Goal: Task Accomplishment & Management: Manage account settings

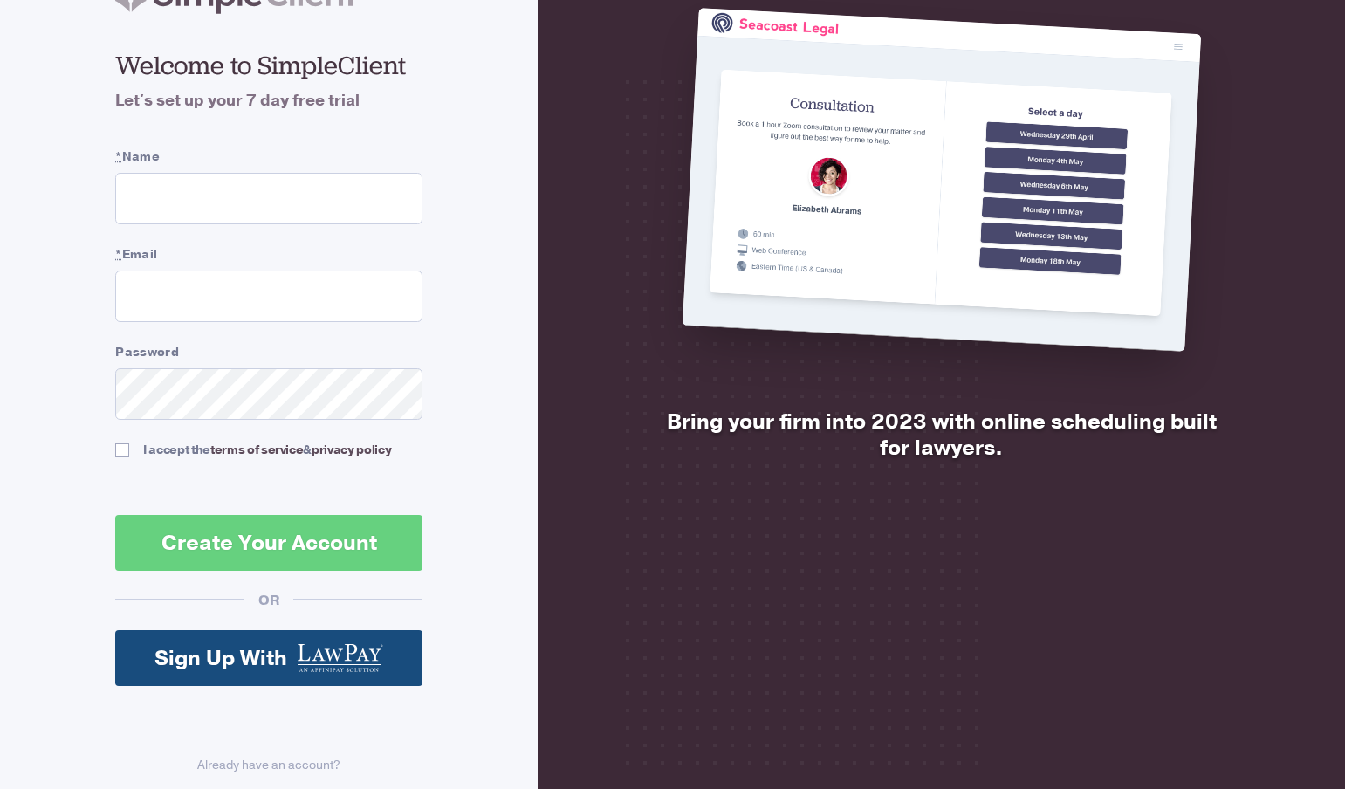
scroll to position [128, 0]
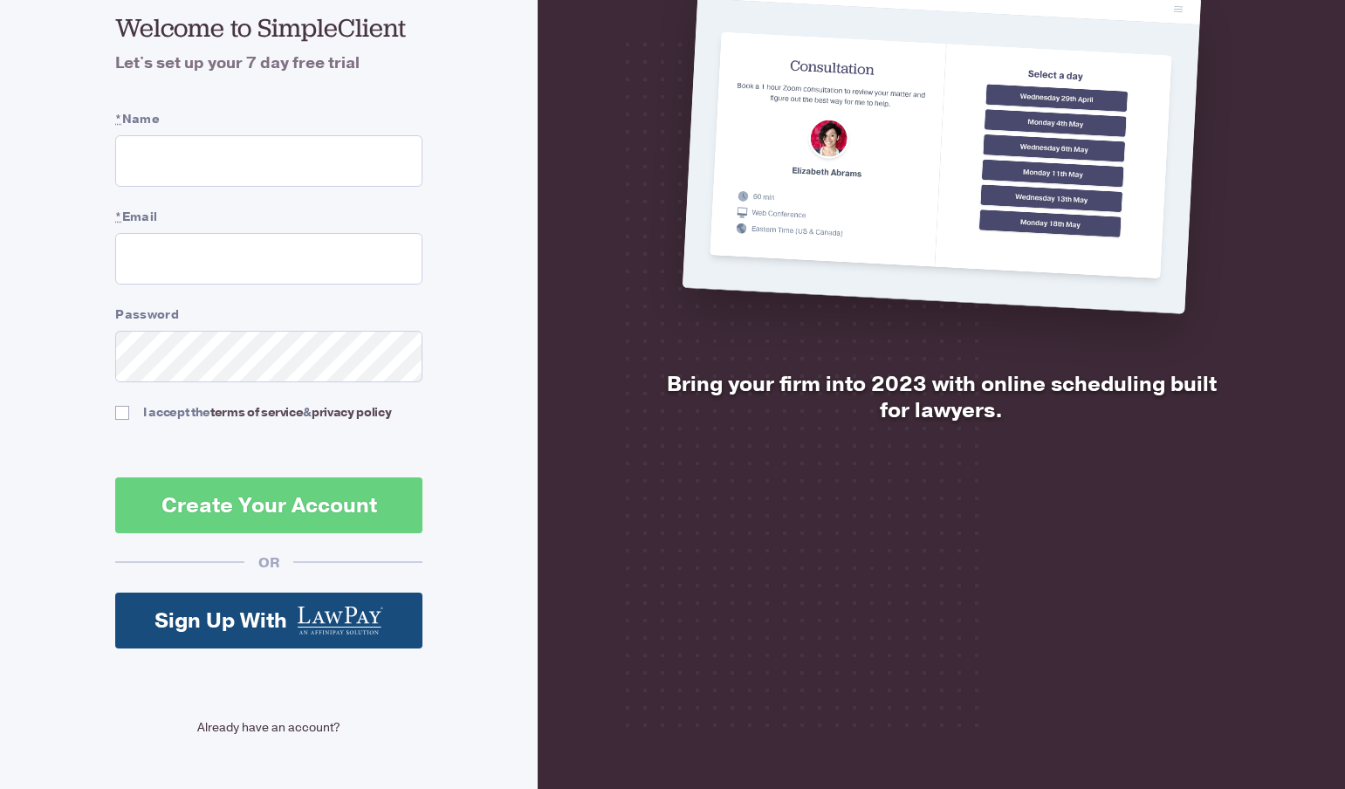
click at [260, 719] on link "Already have an account?" at bounding box center [268, 728] width 307 height 18
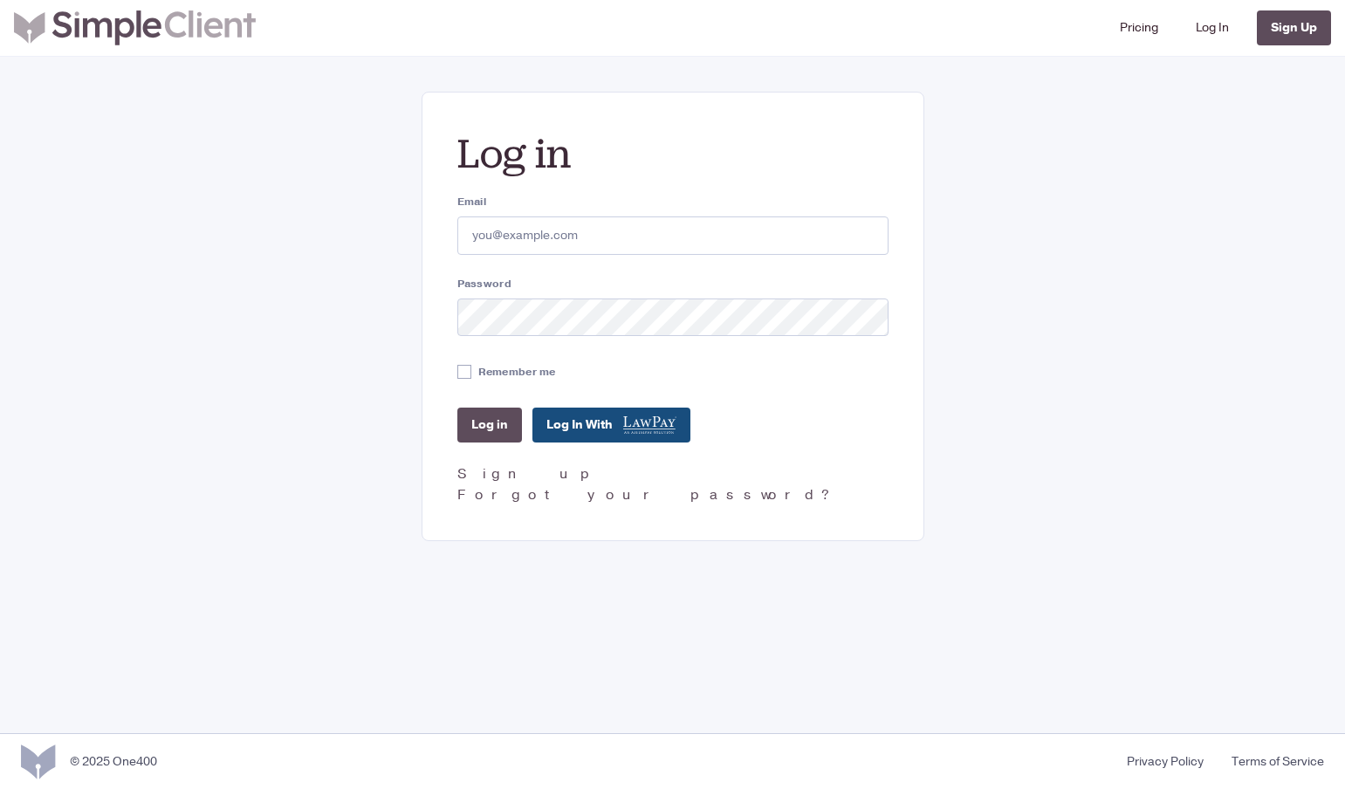
type input "[EMAIL_ADDRESS][DOMAIN_NAME]"
click at [502, 435] on input "Log in" at bounding box center [489, 425] width 65 height 35
